Goal: Information Seeking & Learning: Learn about a topic

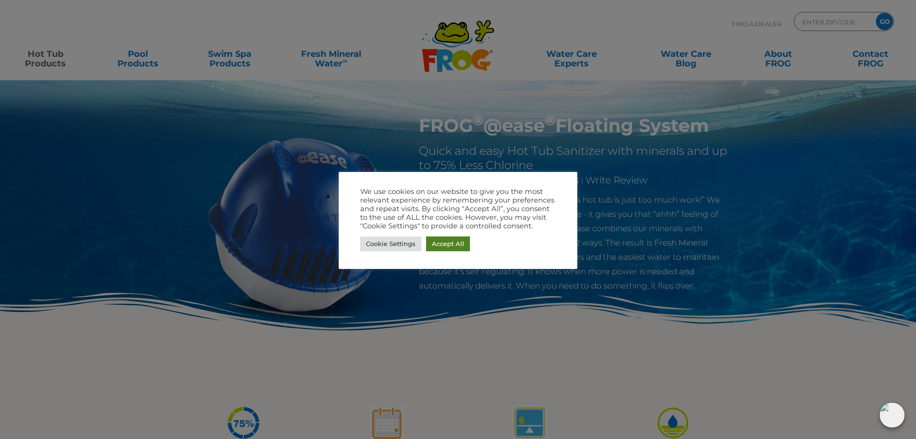
click at [447, 248] on link "Accept All" at bounding box center [448, 243] width 44 height 15
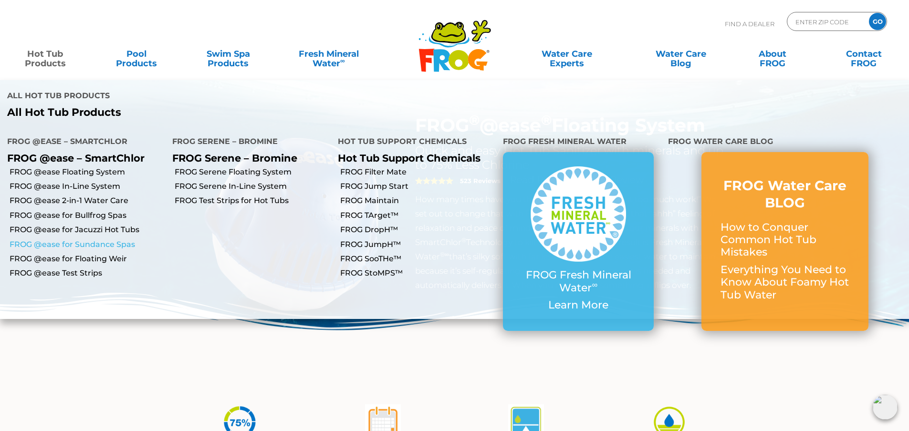
click at [72, 240] on link "FROG @ease for Sundance Spas" at bounding box center [88, 245] width 156 height 10
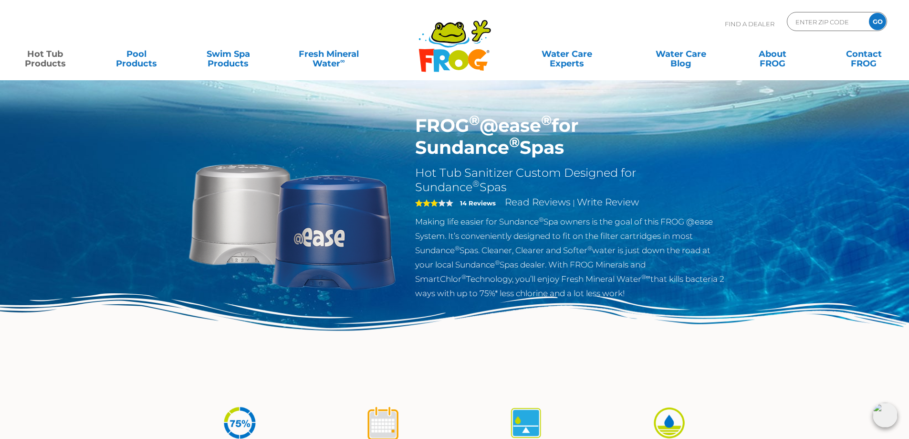
click at [316, 223] on img at bounding box center [292, 224] width 219 height 219
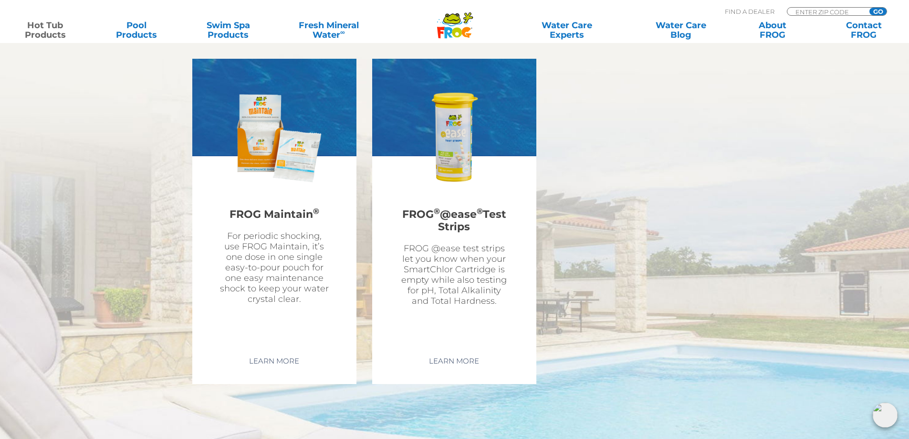
scroll to position [2846, 0]
